Goal: Find specific page/section: Find specific page/section

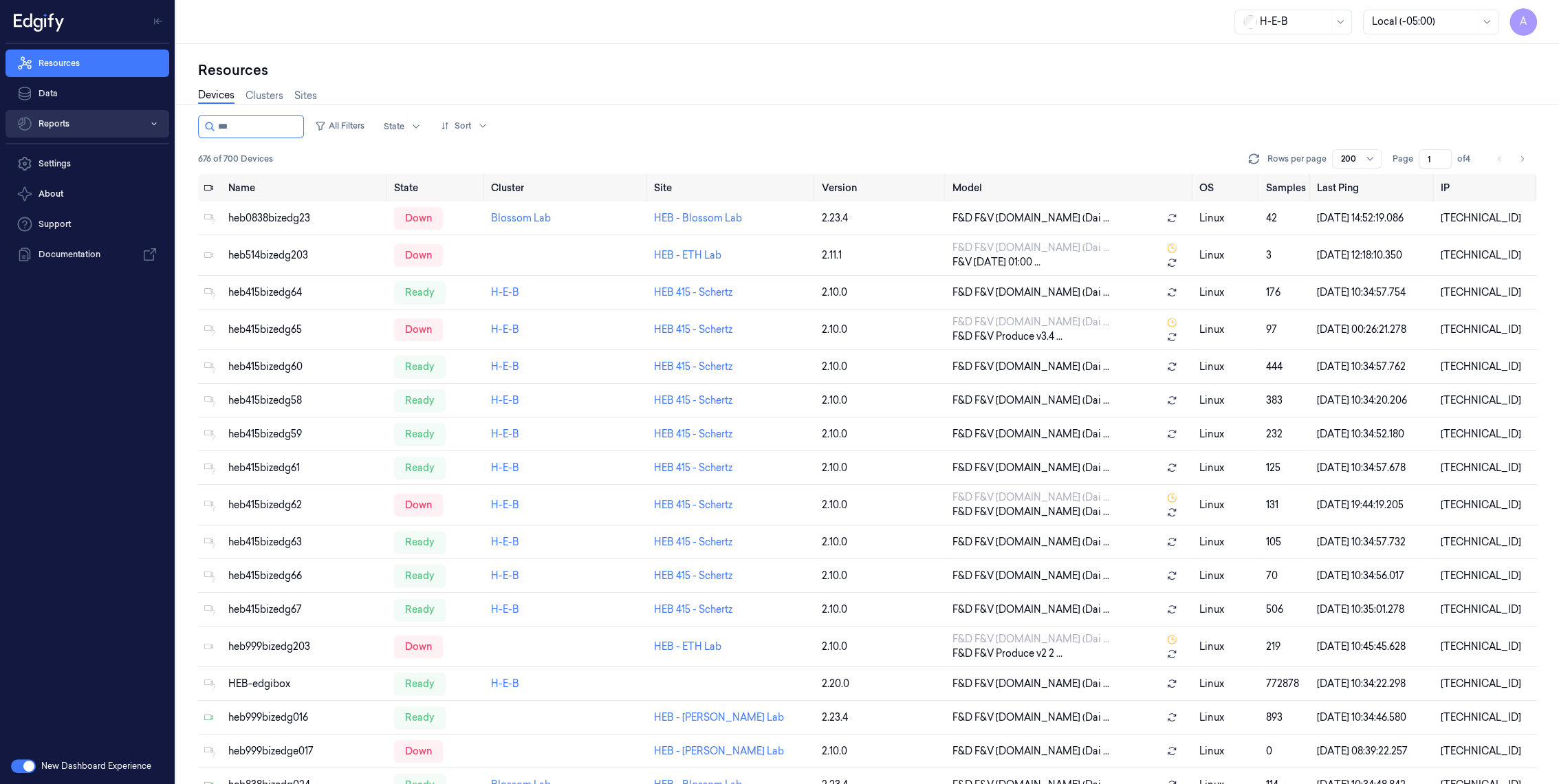
click at [148, 124] on button "Reports" at bounding box center [87, 124] width 163 height 28
click at [105, 151] on link "Default Report" at bounding box center [98, 151] width 142 height 23
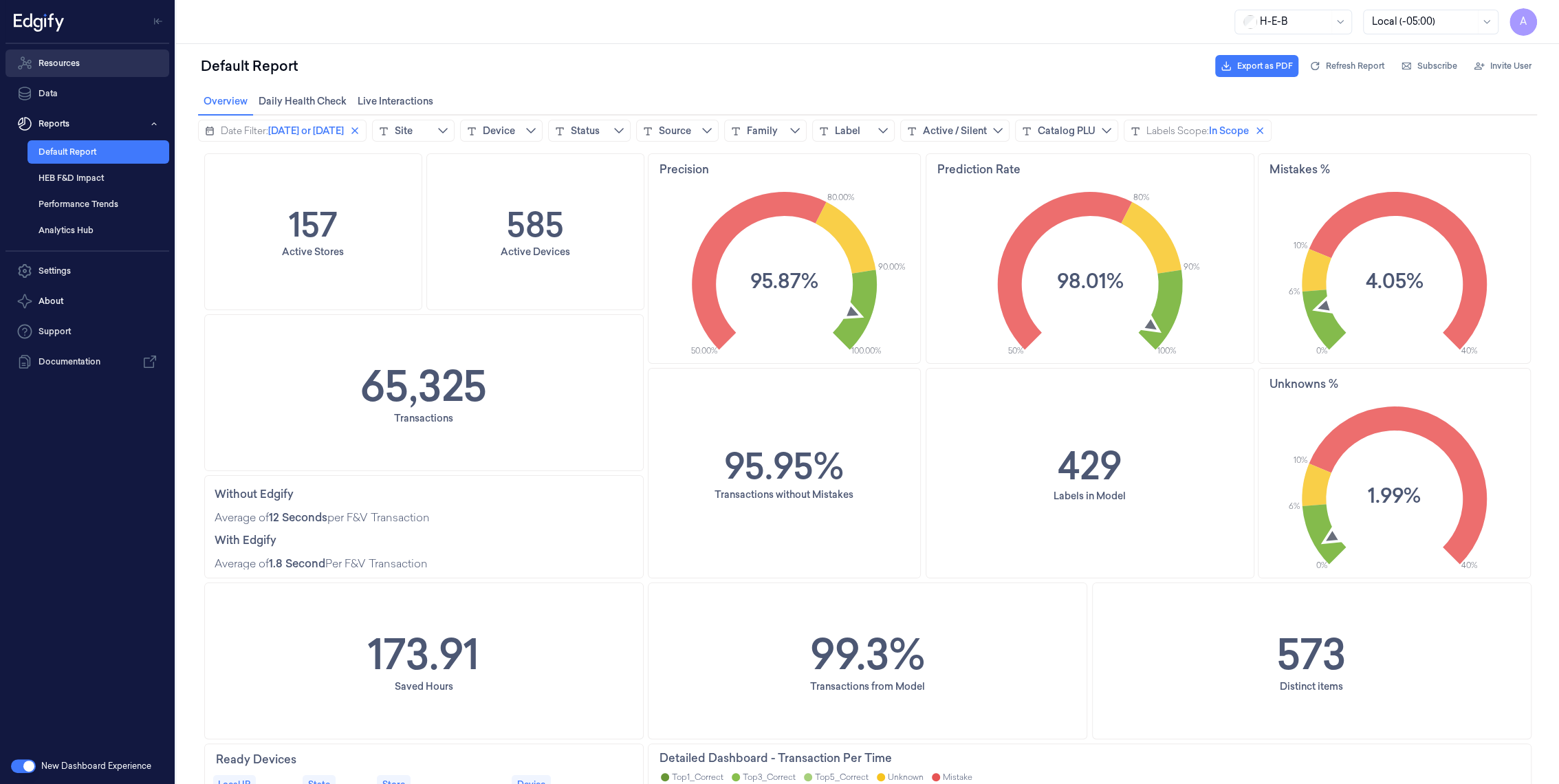
click at [110, 62] on link "Resources" at bounding box center [87, 63] width 163 height 28
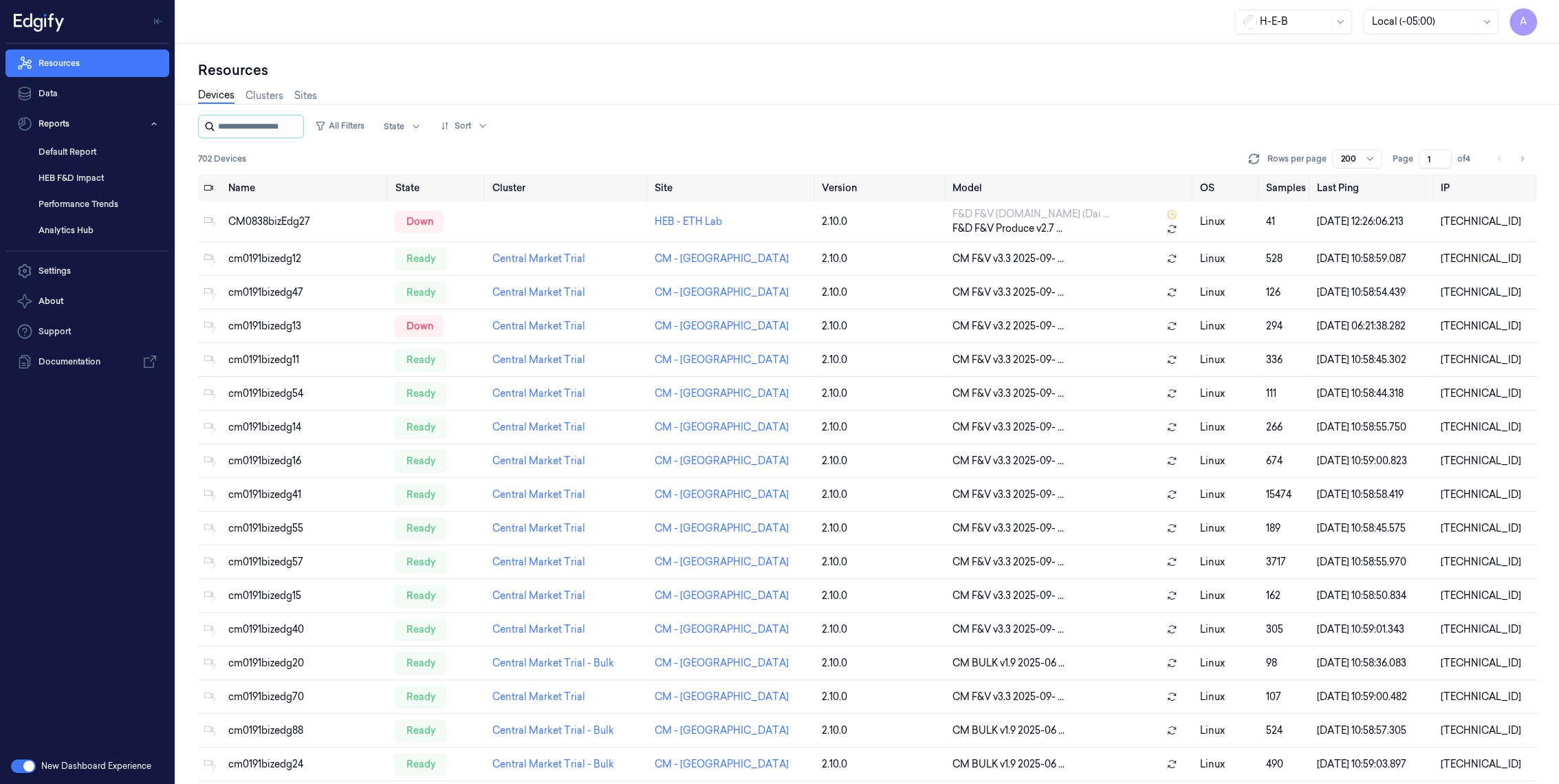
click at [274, 123] on input "string" at bounding box center [259, 126] width 83 height 22
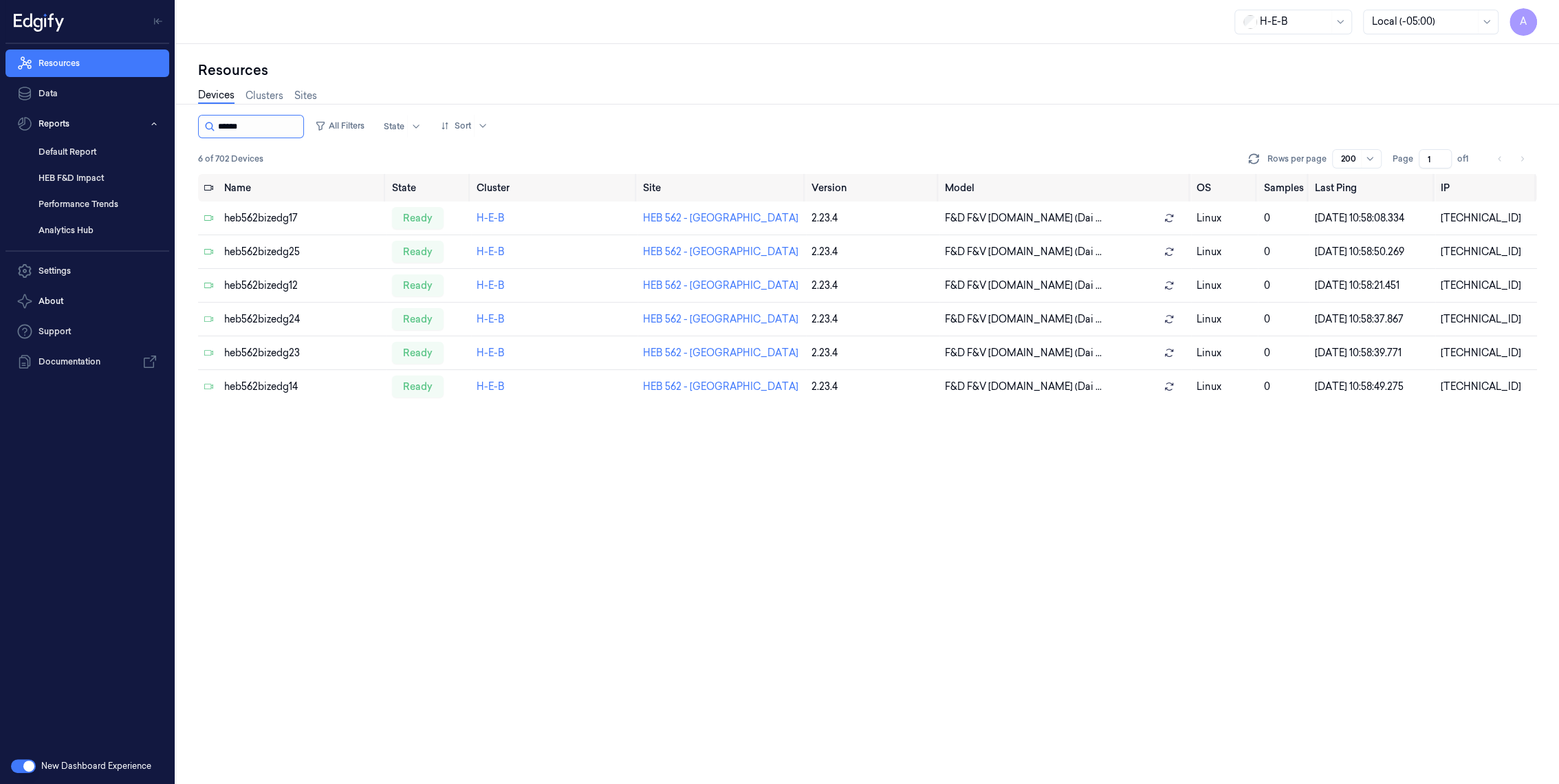
drag, startPoint x: 238, startPoint y: 126, endPoint x: 273, endPoint y: 123, distance: 35.1
click at [273, 123] on input "string" at bounding box center [259, 126] width 83 height 22
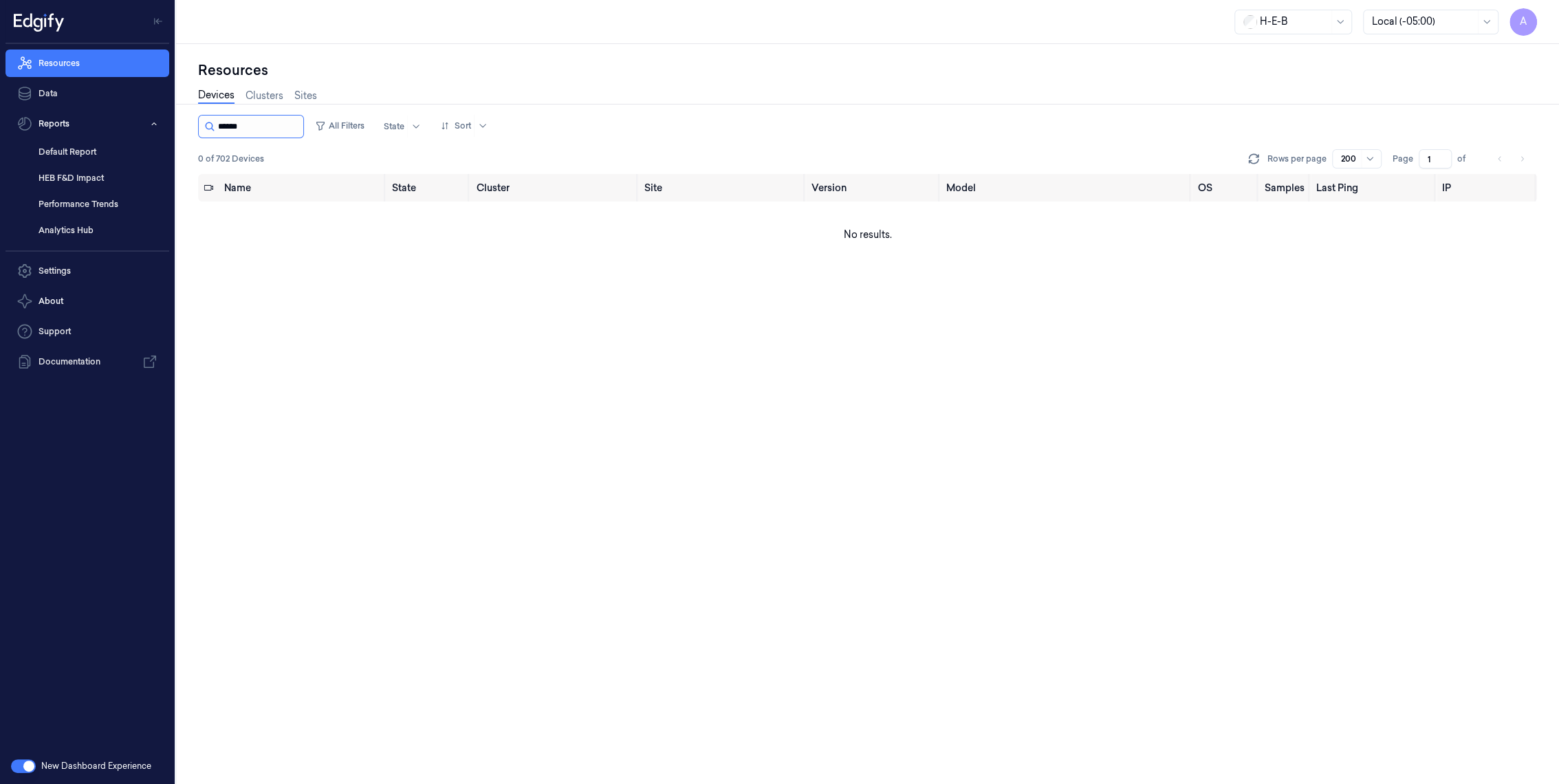
type input "******"
